Goal: Information Seeking & Learning: Learn about a topic

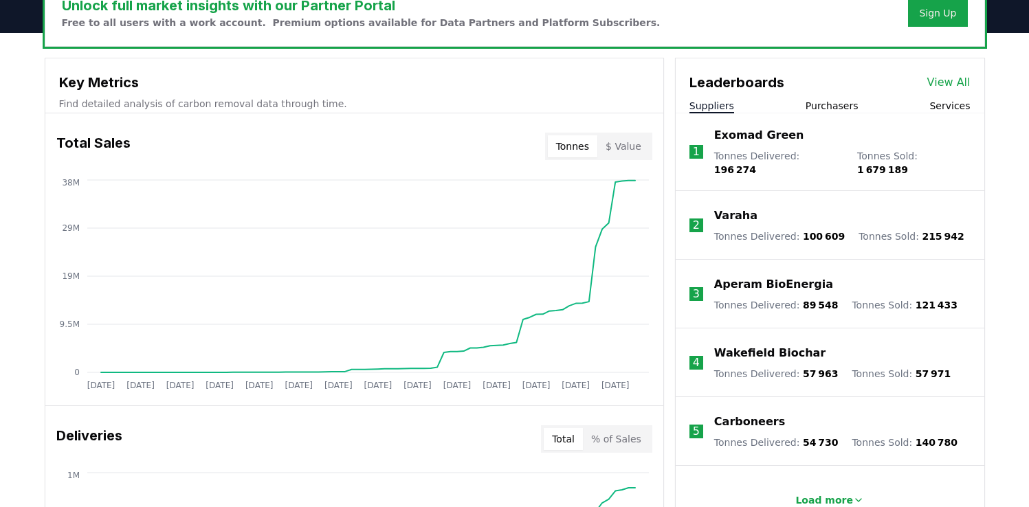
scroll to position [450, 0]
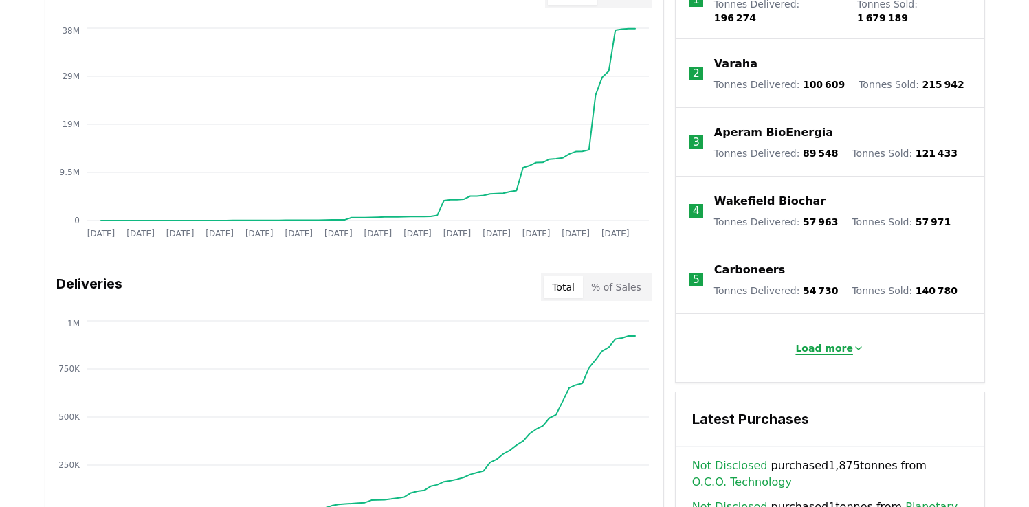
click at [843, 351] on button "Load more" at bounding box center [830, 349] width 91 height 28
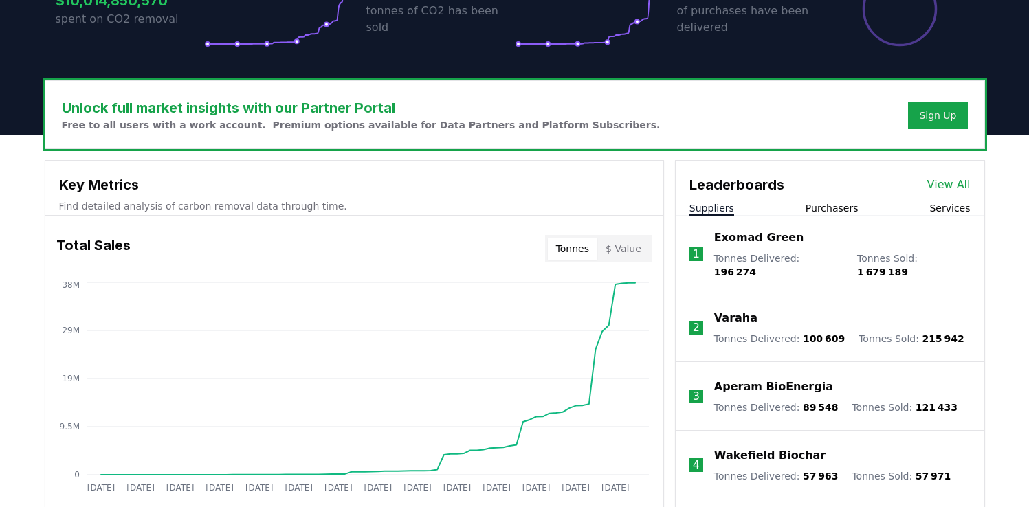
scroll to position [271, 0]
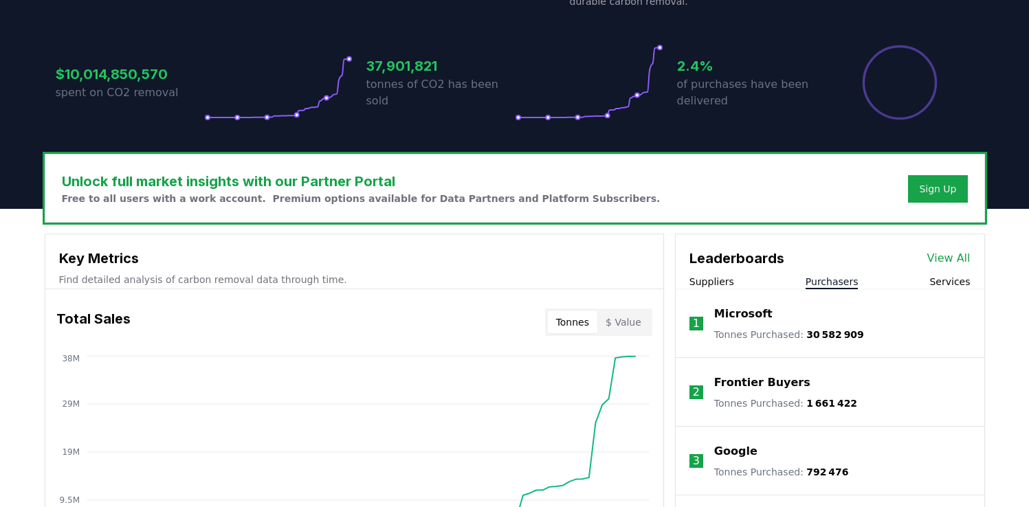
click at [815, 278] on button "Purchasers" at bounding box center [832, 282] width 53 height 14
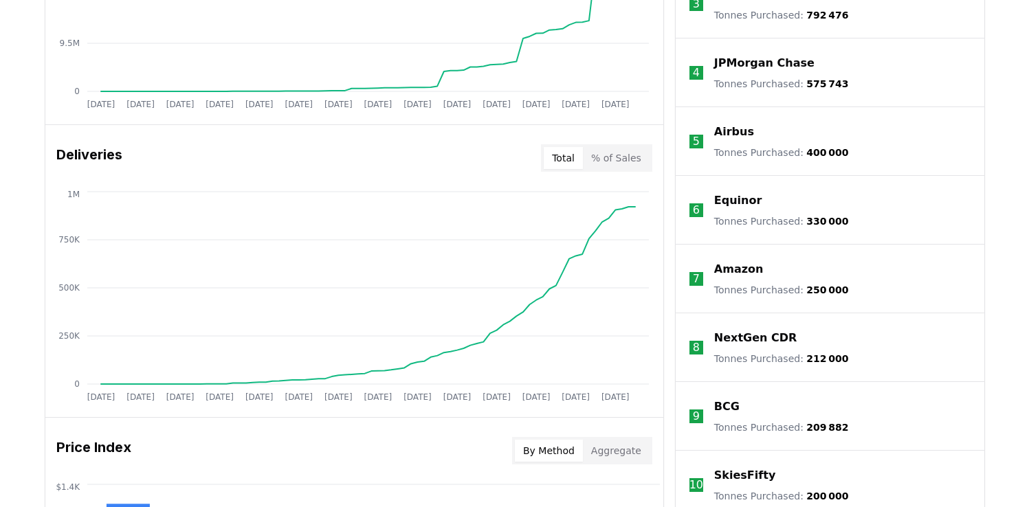
scroll to position [822, 0]
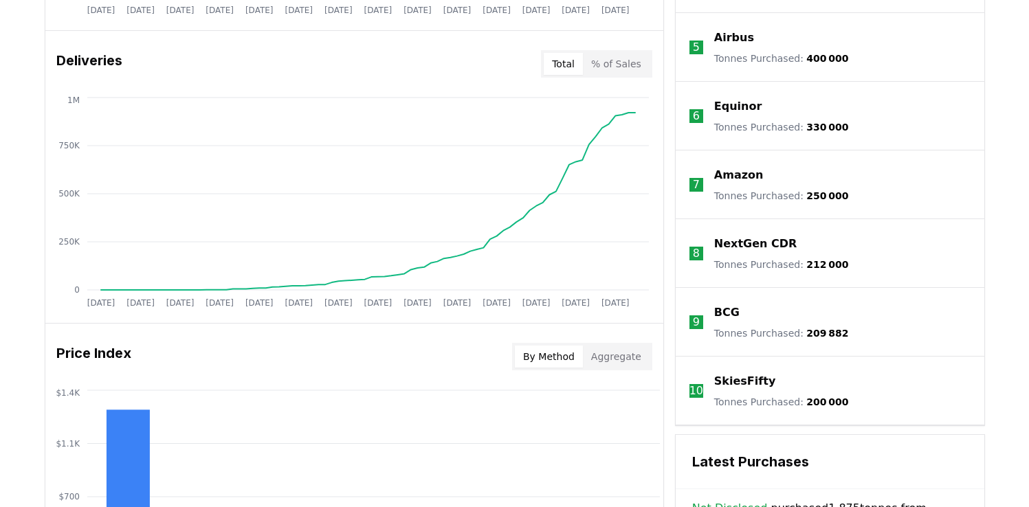
drag, startPoint x: 780, startPoint y: 331, endPoint x: 764, endPoint y: 330, distance: 16.5
click at [780, 331] on p "Tonnes Purchased : 209 882" at bounding box center [781, 334] width 135 height 14
click at [732, 309] on p "BCG" at bounding box center [726, 313] width 25 height 17
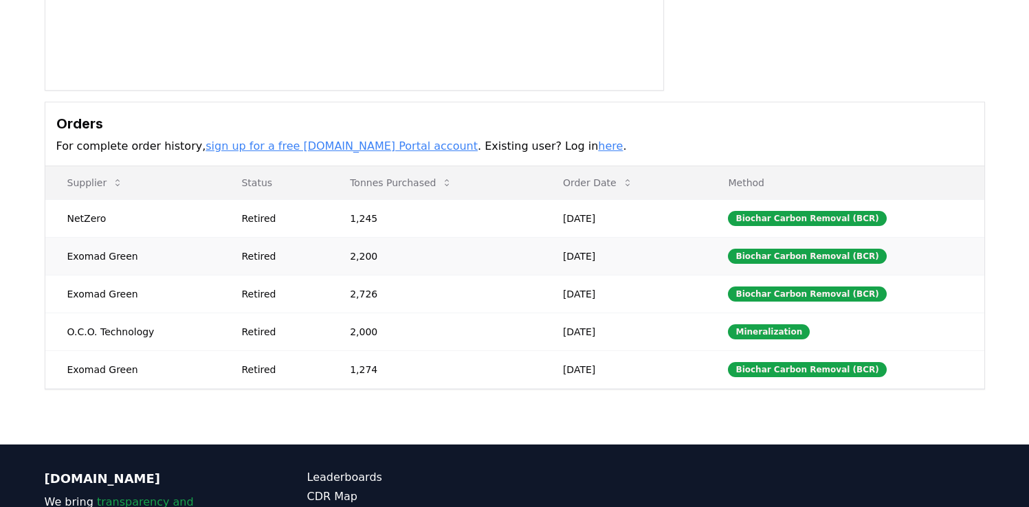
scroll to position [309, 0]
